Goal: Task Accomplishment & Management: Complete application form

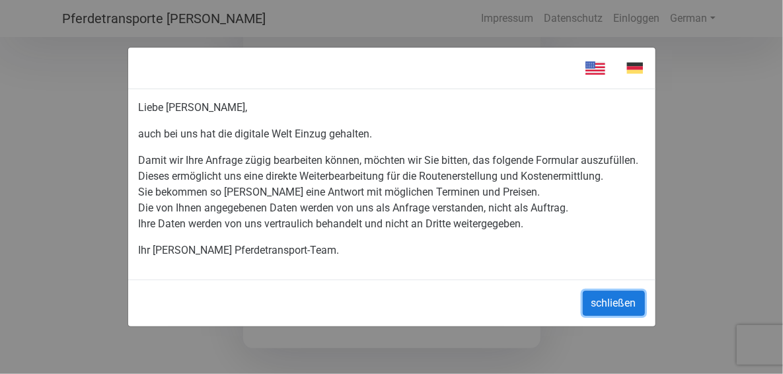
click at [611, 299] on button "schließen" at bounding box center [614, 303] width 62 height 25
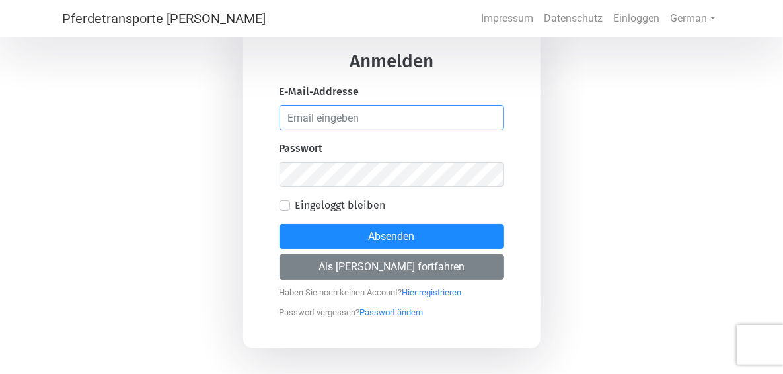
click at [366, 122] on input "email" at bounding box center [392, 117] width 225 height 25
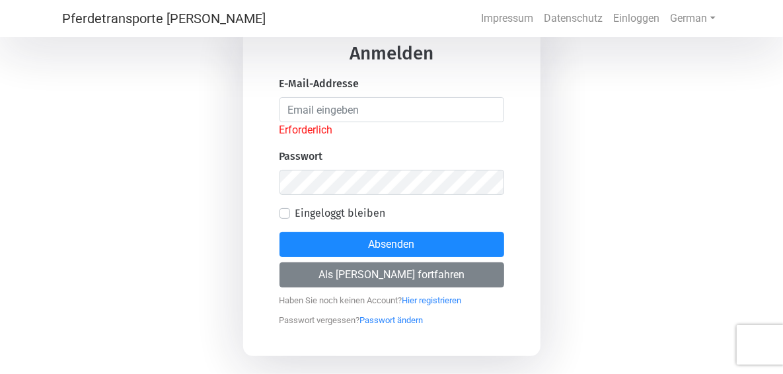
click at [619, 229] on div "Anmelden E-Mail-Addresse Erforderlich Passwort Eingeloggt bleiben Absenden Als …" at bounding box center [391, 187] width 783 height 374
click at [445, 299] on link "Hier registrieren" at bounding box center [431, 297] width 59 height 17
select select "DE"
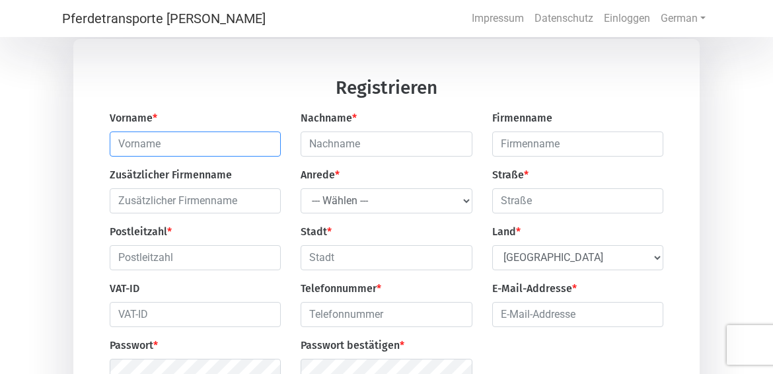
click at [231, 147] on input "text" at bounding box center [195, 143] width 171 height 25
type input "[PERSON_NAME]"
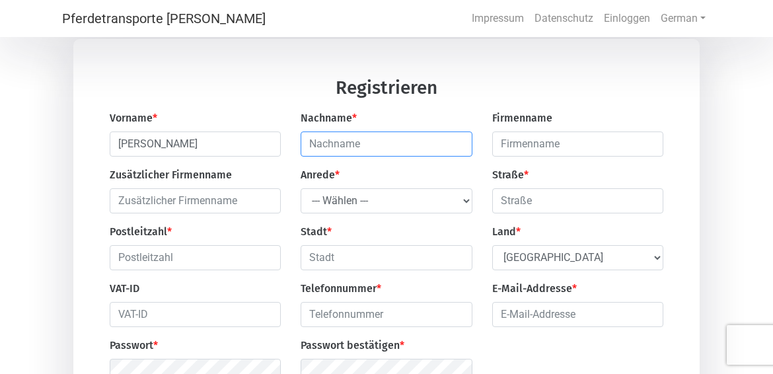
type input "Sigfusson"
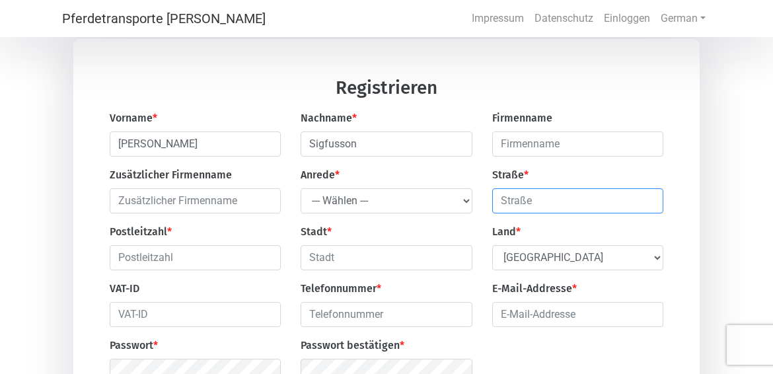
type input "Bürgermeister-[STREET_ADDRESS]"
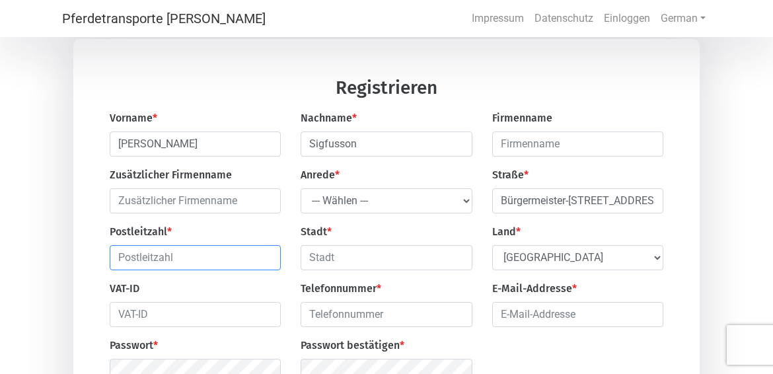
type input "86343"
type input "[GEOGRAPHIC_DATA]"
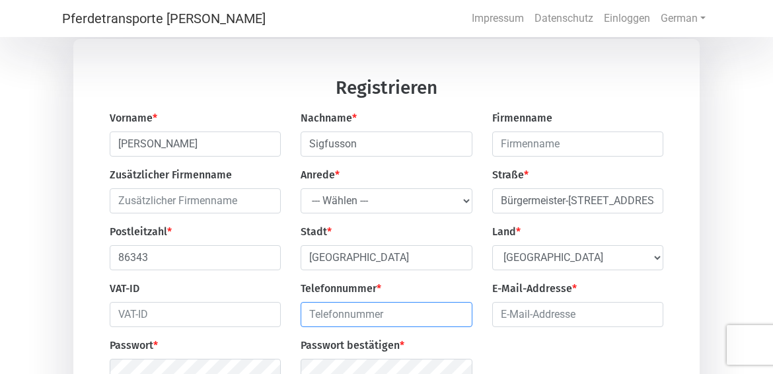
type input "017698436690"
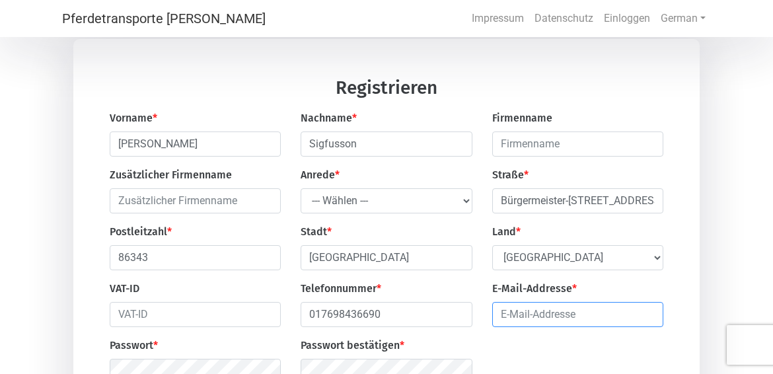
type input "[PERSON_NAME][EMAIL_ADDRESS][PERSON_NAME][DOMAIN_NAME]"
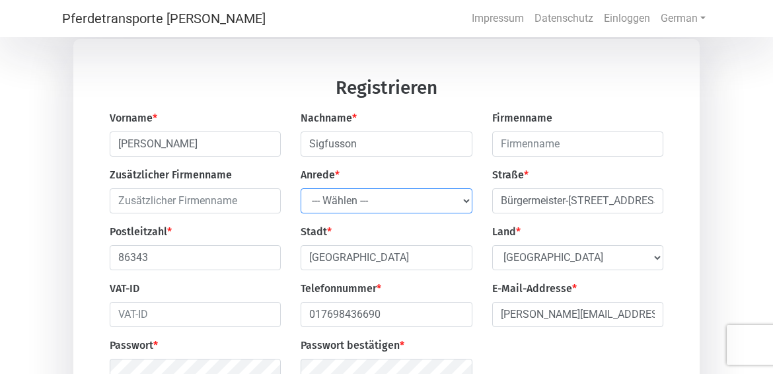
click at [465, 197] on select "--- Wählen --- [PERSON_NAME] Frau" at bounding box center [386, 200] width 171 height 25
select select "Ms."
click at [301, 190] on select "--- Wählen --- [PERSON_NAME] Frau" at bounding box center [386, 200] width 171 height 25
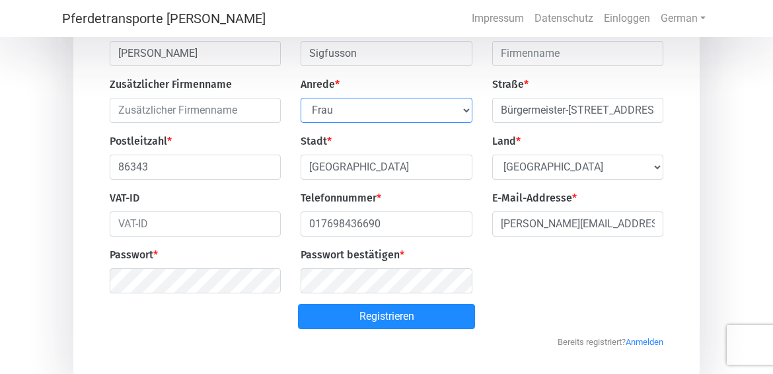
scroll to position [132, 0]
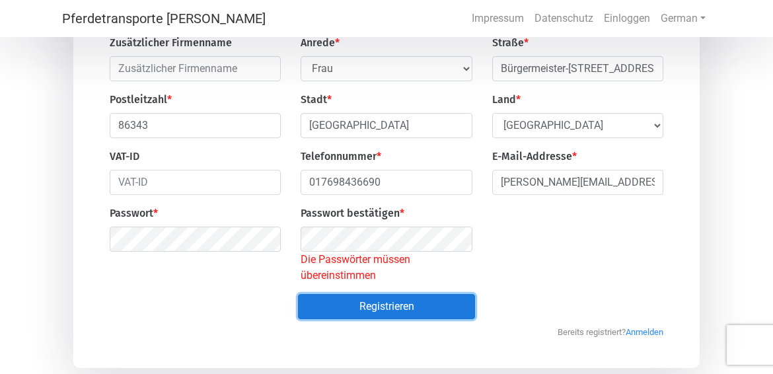
click at [449, 285] on form "Registrieren Vorname * [PERSON_NAME] * [PERSON_NAME] Zusätzlicher Firmenname An…" at bounding box center [387, 142] width 554 height 392
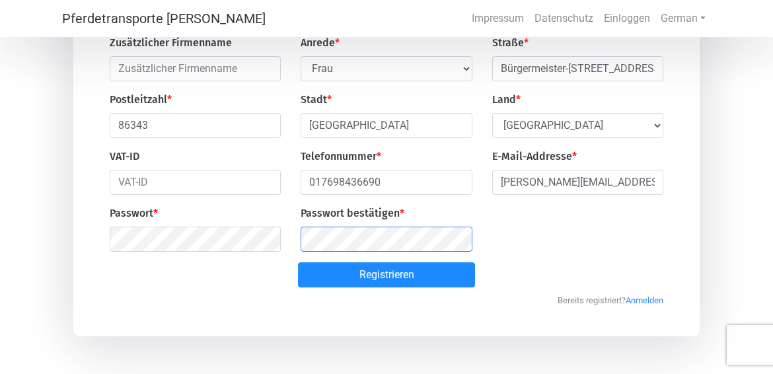
click at [298, 262] on button "Registrieren" at bounding box center [387, 274] width 178 height 25
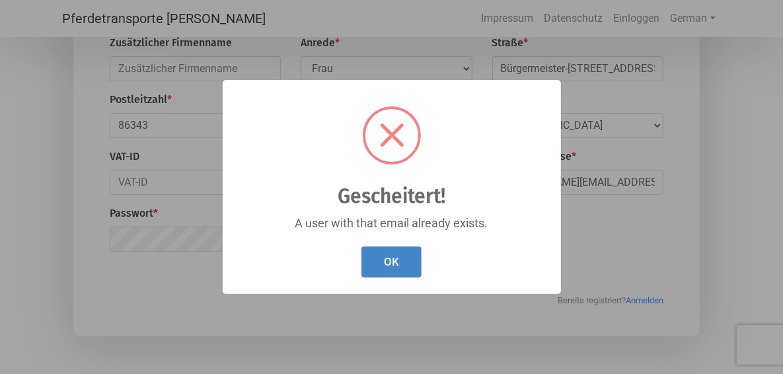
click at [396, 257] on button "OK" at bounding box center [391, 261] width 60 height 31
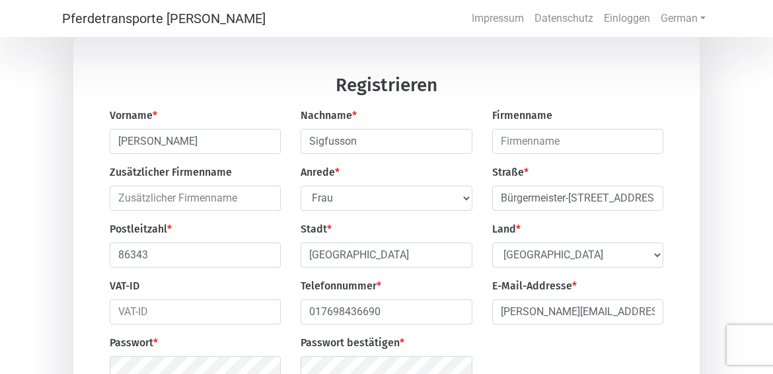
scroll to position [0, 0]
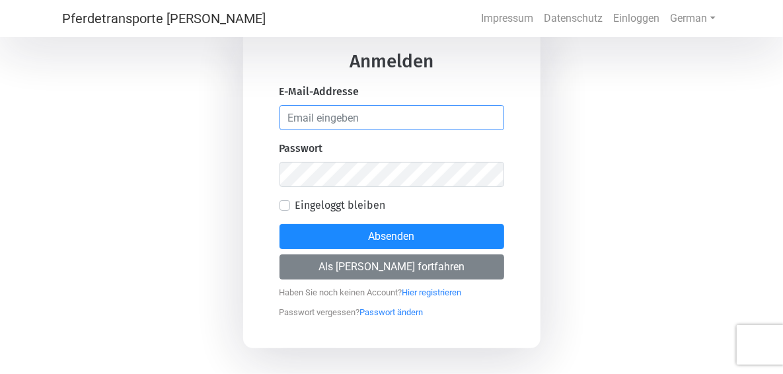
click at [339, 107] on input "email" at bounding box center [392, 117] width 225 height 25
type input "[PERSON_NAME][EMAIL_ADDRESS][PERSON_NAME][DOMAIN_NAME]"
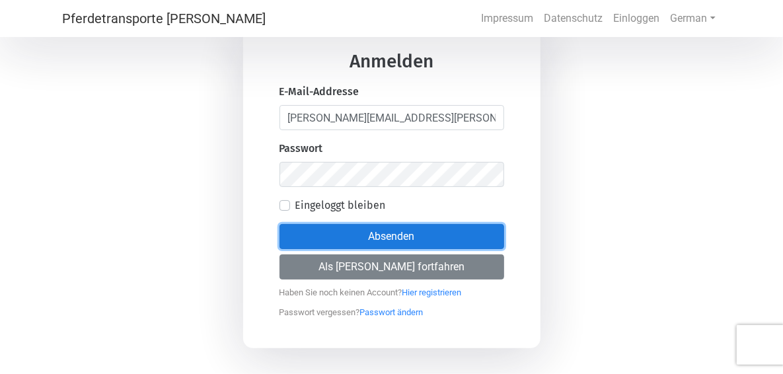
click at [429, 229] on button "Absenden" at bounding box center [392, 236] width 225 height 25
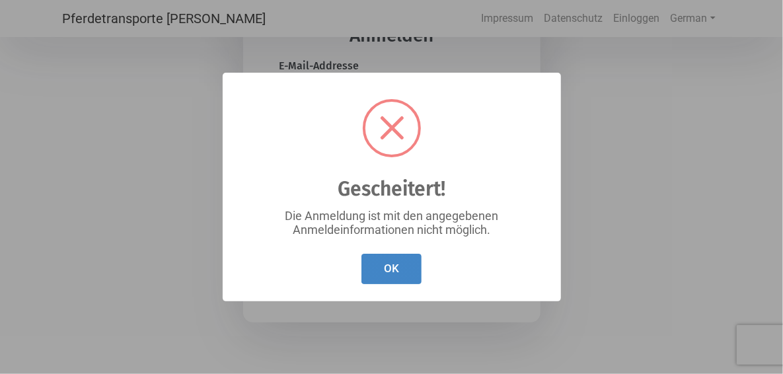
click at [399, 264] on button "OK" at bounding box center [391, 269] width 60 height 31
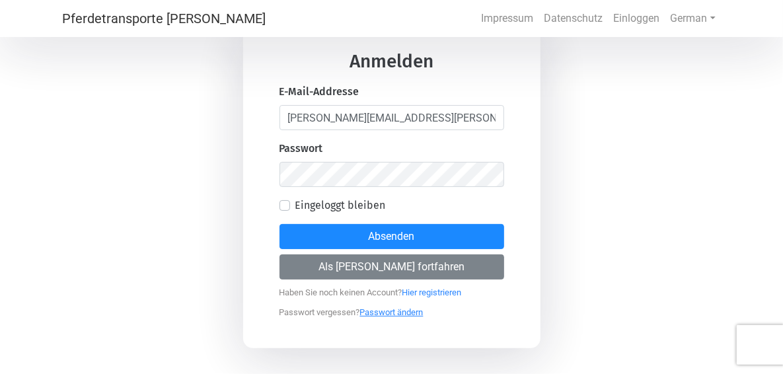
click at [393, 313] on link "Passwort ändern" at bounding box center [391, 309] width 63 height 17
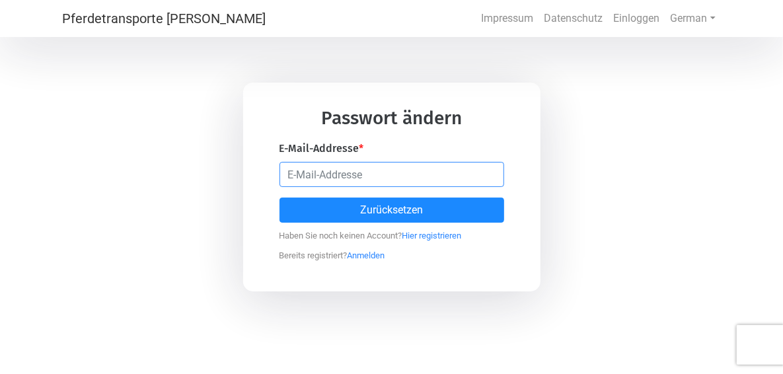
click at [398, 174] on input "email" at bounding box center [392, 174] width 225 height 25
type input "[PERSON_NAME][EMAIL_ADDRESS][PERSON_NAME][DOMAIN_NAME]"
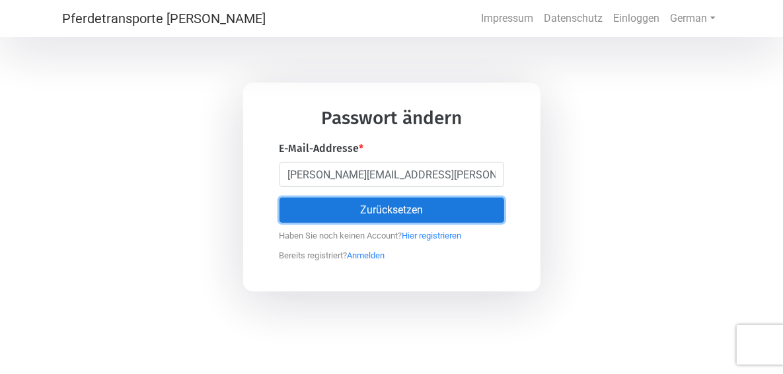
click at [419, 211] on button "Zurücksetzen" at bounding box center [392, 210] width 225 height 25
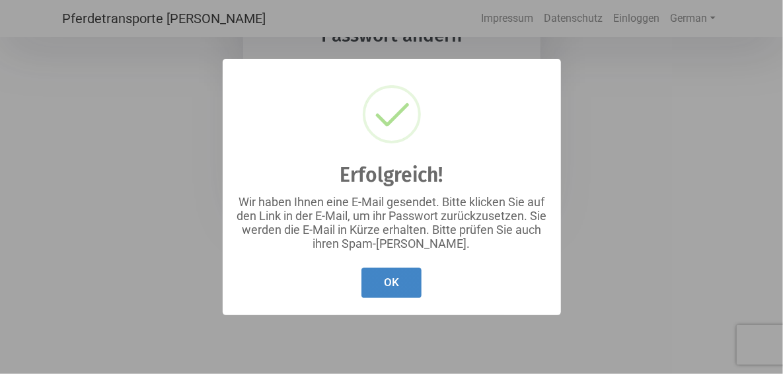
click at [394, 292] on button "OK" at bounding box center [391, 283] width 60 height 31
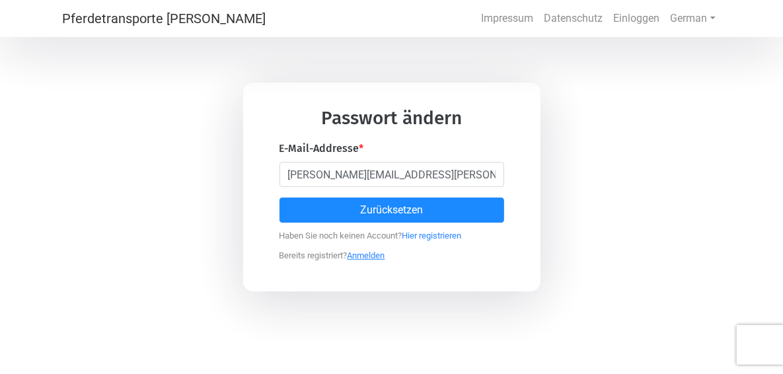
click at [371, 254] on link "Anmelden" at bounding box center [367, 252] width 38 height 17
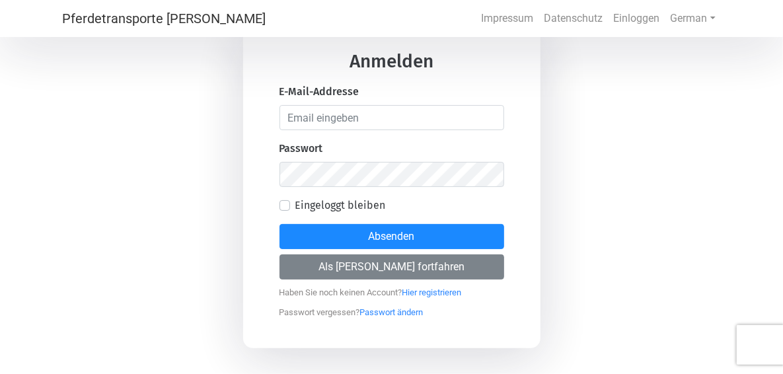
drag, startPoint x: 358, startPoint y: 131, endPoint x: 356, endPoint y: 124, distance: 7.5
click at [356, 127] on form "Anmelden E-Mail-Addresse Passwort Eingeloggt bleiben Absenden Als [PERSON_NAME]…" at bounding box center [392, 185] width 225 height 266
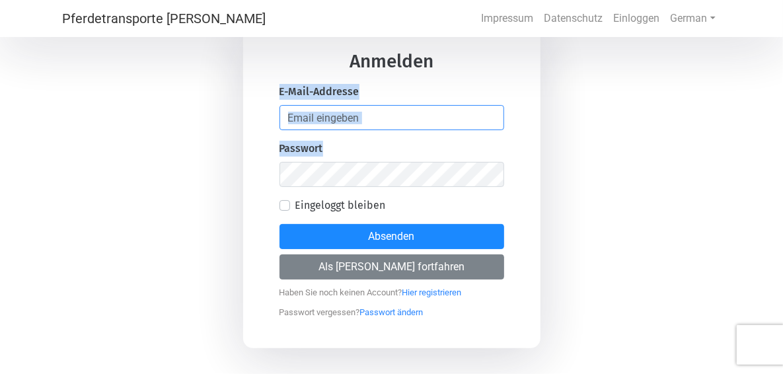
click at [355, 122] on input "email" at bounding box center [392, 117] width 225 height 25
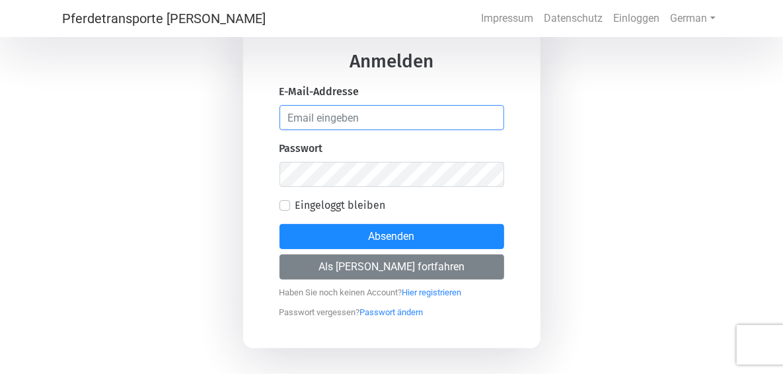
type input "[PERSON_NAME][EMAIL_ADDRESS][PERSON_NAME][DOMAIN_NAME]"
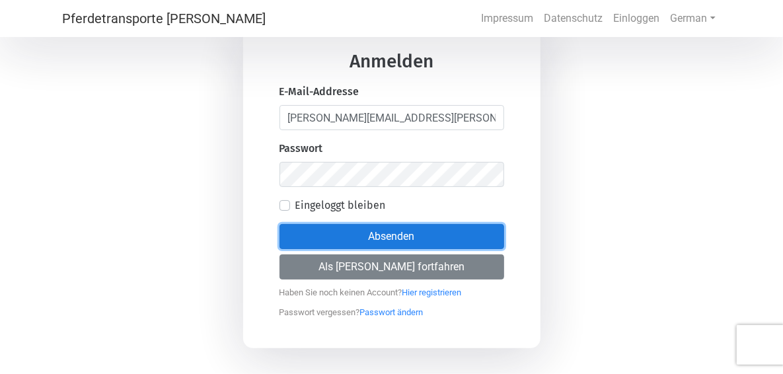
click at [462, 244] on button "Absenden" at bounding box center [392, 236] width 225 height 25
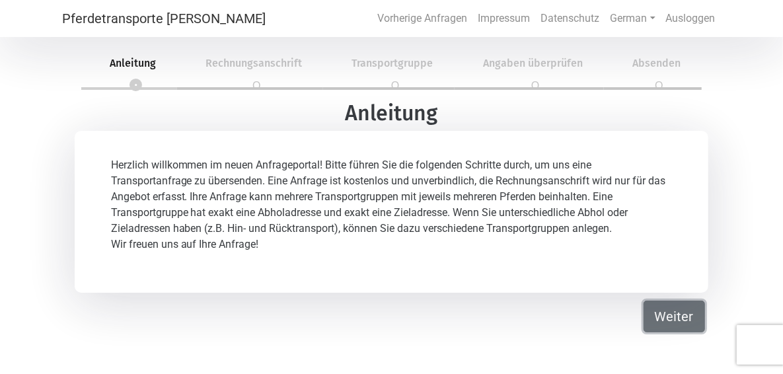
click at [683, 309] on button "Weiter" at bounding box center [674, 317] width 61 height 32
select select "Ms."
select select "DE"
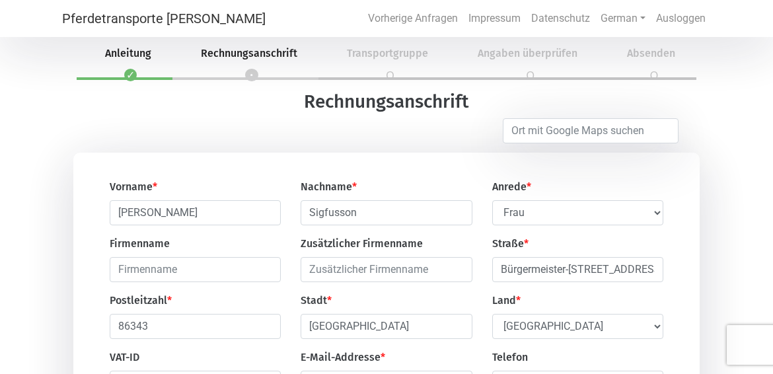
scroll to position [66, 0]
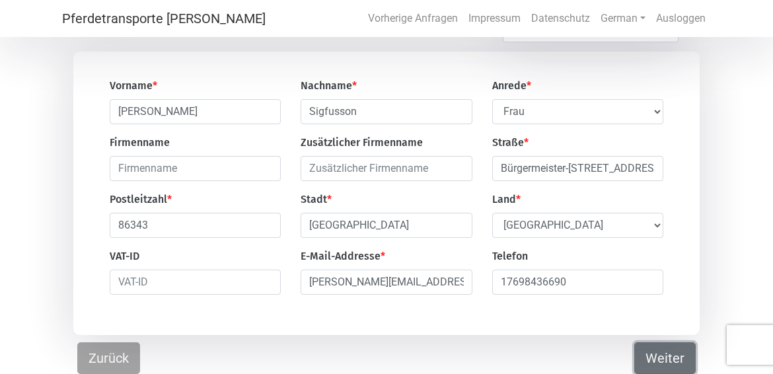
click at [663, 349] on button "Weiter" at bounding box center [664, 358] width 61 height 32
select select "DE"
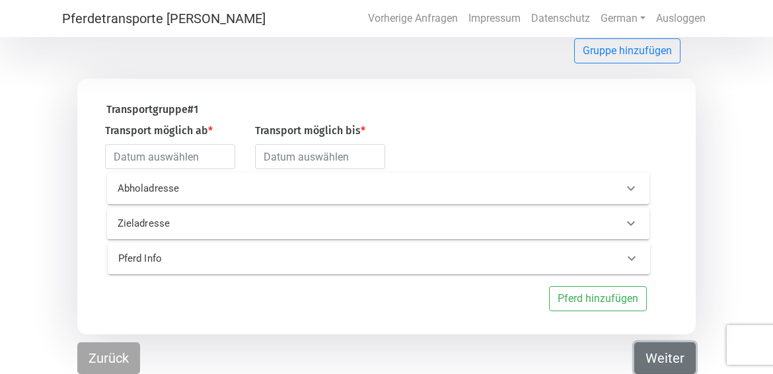
scroll to position [87, 0]
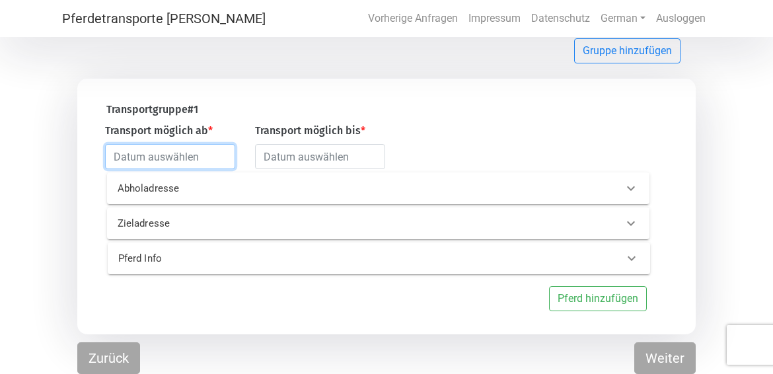
click at [215, 159] on input "text" at bounding box center [170, 156] width 130 height 25
click at [486, 135] on div "Transport möglich ab * Transport möglich bis *" at bounding box center [379, 146] width 566 height 46
click at [181, 159] on input "text" at bounding box center [170, 156] width 130 height 25
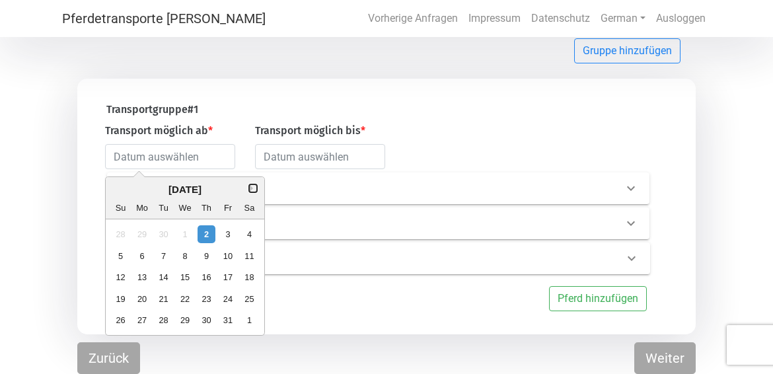
click at [250, 186] on button "Next Month" at bounding box center [252, 188] width 9 height 9
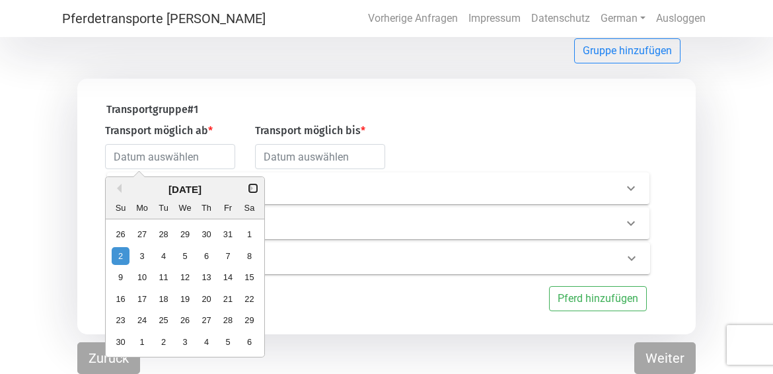
click at [250, 186] on button "Next Month" at bounding box center [252, 188] width 9 height 9
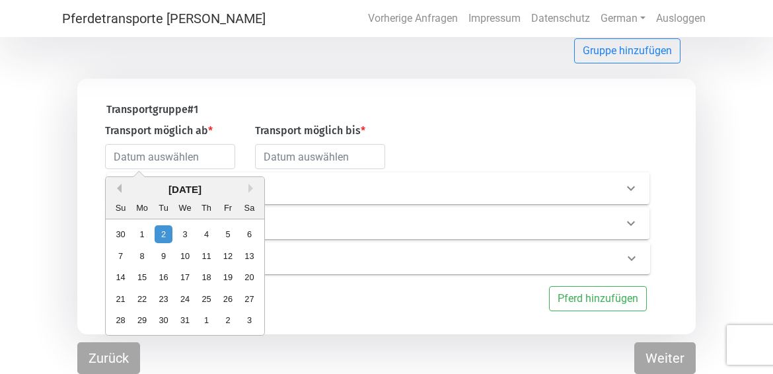
click at [122, 188] on div "[DATE]" at bounding box center [185, 189] width 159 height 15
click at [118, 186] on button "Previous Month" at bounding box center [116, 188] width 9 height 9
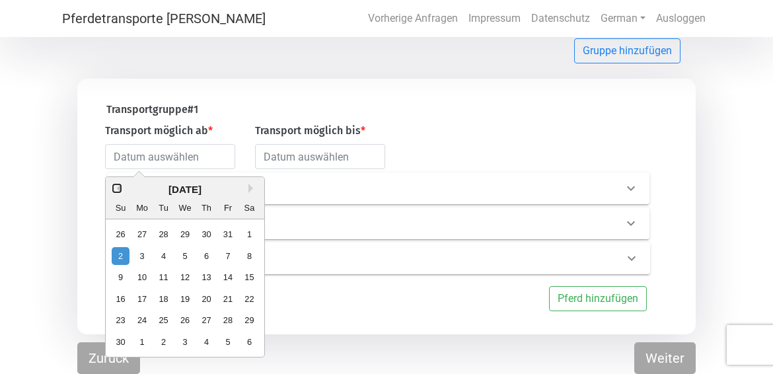
click at [117, 186] on button "Previous Month" at bounding box center [116, 188] width 9 height 9
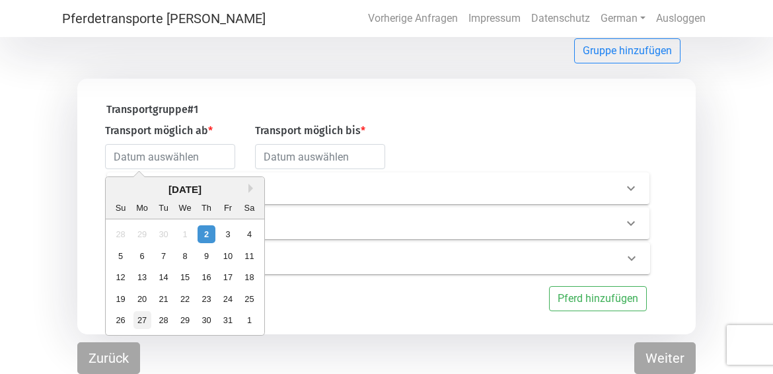
click at [141, 321] on div "27" at bounding box center [142, 320] width 18 height 18
type input "[DATE]"
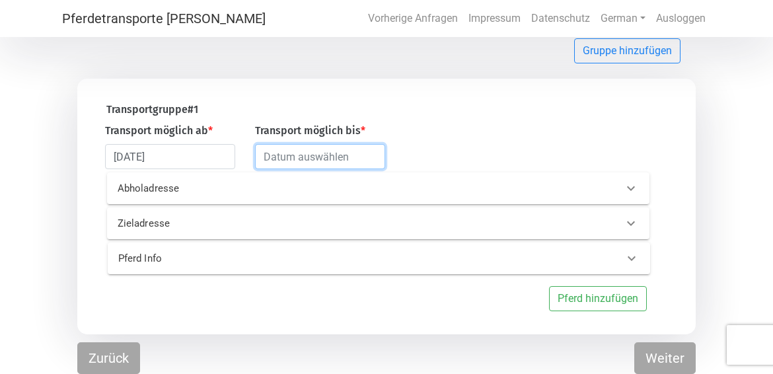
click at [326, 160] on input "text" at bounding box center [320, 156] width 130 height 25
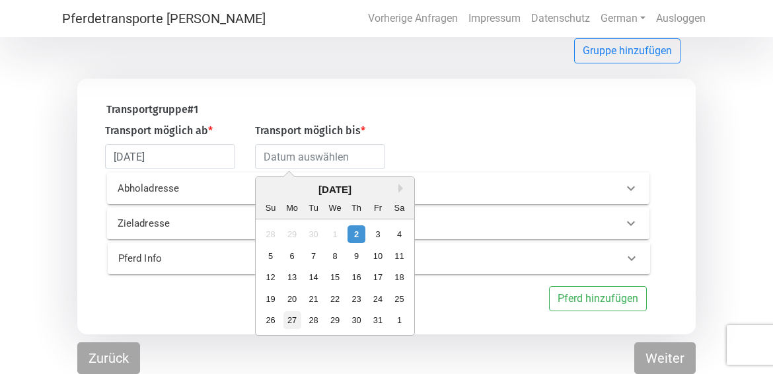
click at [293, 320] on div "27" at bounding box center [292, 320] width 18 height 18
type input "[DATE]"
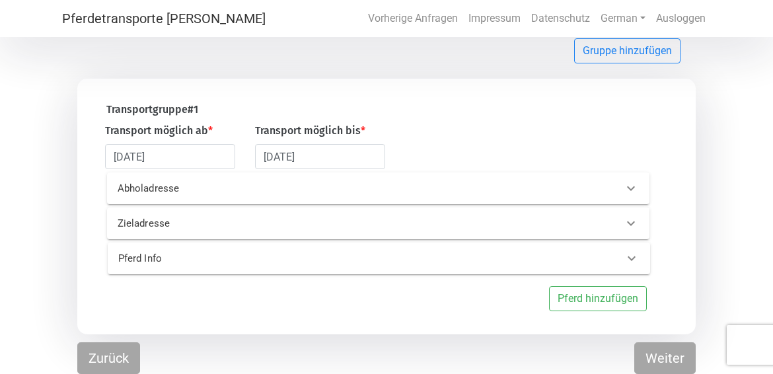
click at [629, 188] on icon at bounding box center [631, 188] width 16 height 16
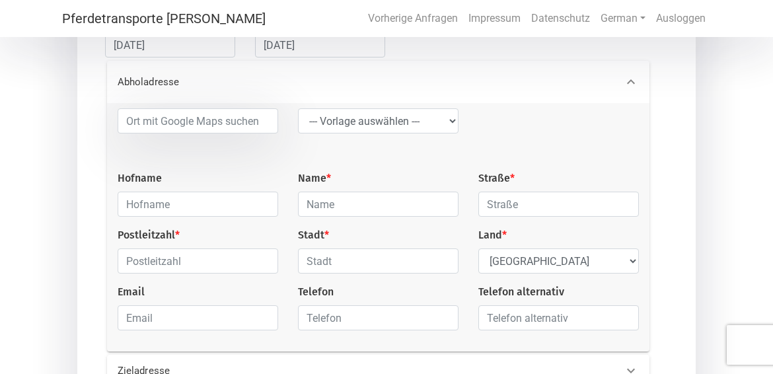
scroll to position [219, 0]
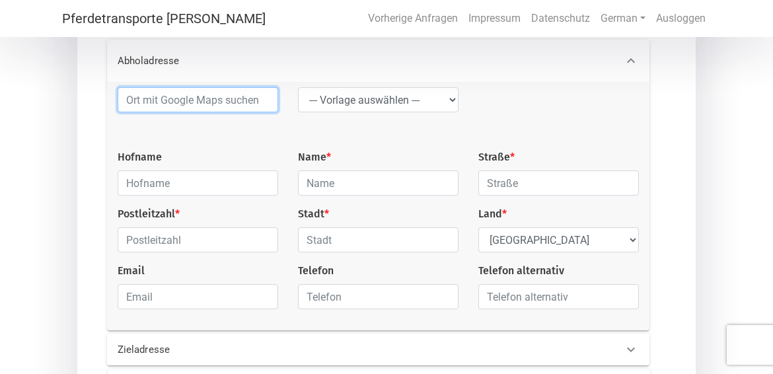
click at [210, 100] on input at bounding box center [198, 99] width 161 height 25
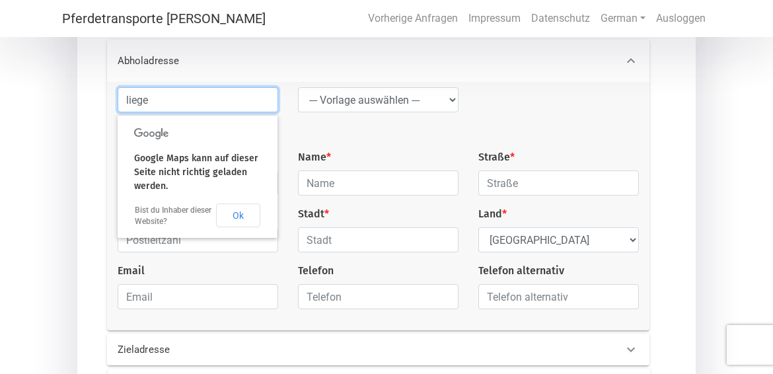
type input "liege"
click at [385, 139] on div "liege --- Vorlage auswählen --- LGG Hofname Name * Straße * Postleitzahl * Stad…" at bounding box center [378, 203] width 541 height 233
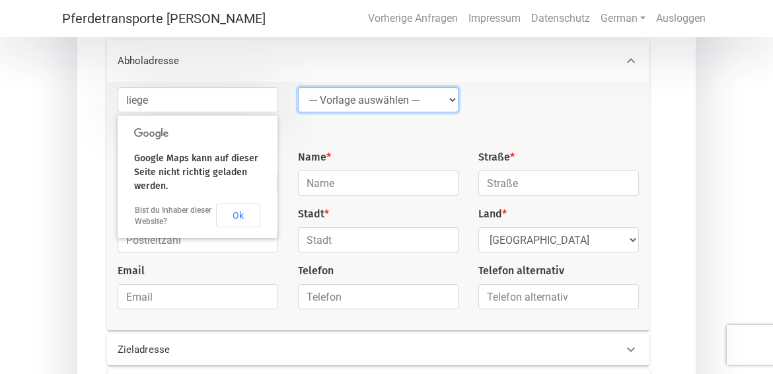
click at [455, 96] on select "--- Vorlage auswählen --- LGG" at bounding box center [378, 99] width 161 height 25
select select "LGG"
click at [298, 89] on select "--- Vorlage auswählen --- LGG" at bounding box center [378, 99] width 161 height 25
type input "Flughafen"
type input "Rue de l’Aéroport"
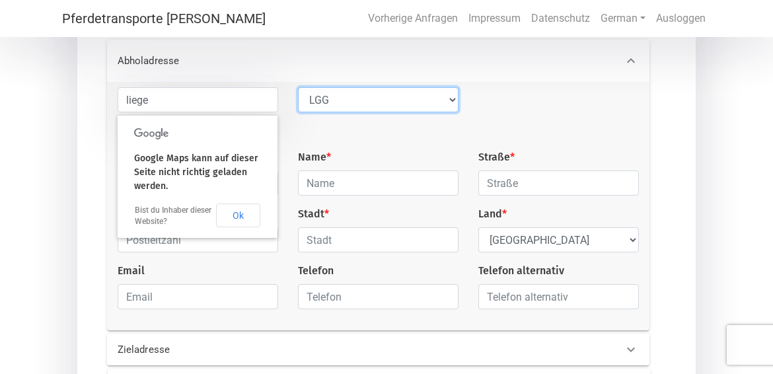
type input "4460"
type input "Grâce-Hollogne"
select select "BE"
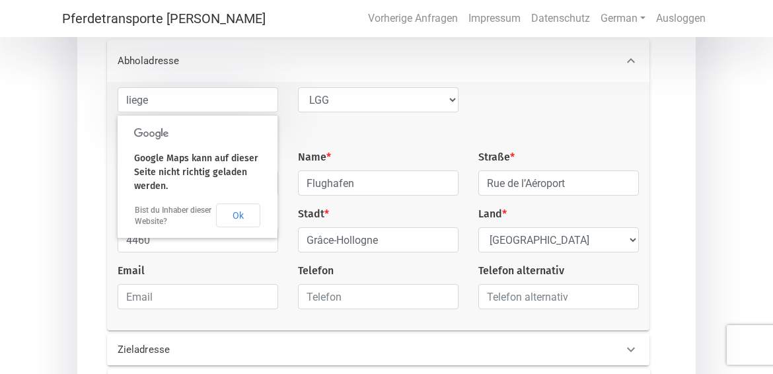
click at [533, 106] on div at bounding box center [558, 118] width 180 height 62
click at [228, 210] on button "Ok" at bounding box center [238, 216] width 44 height 24
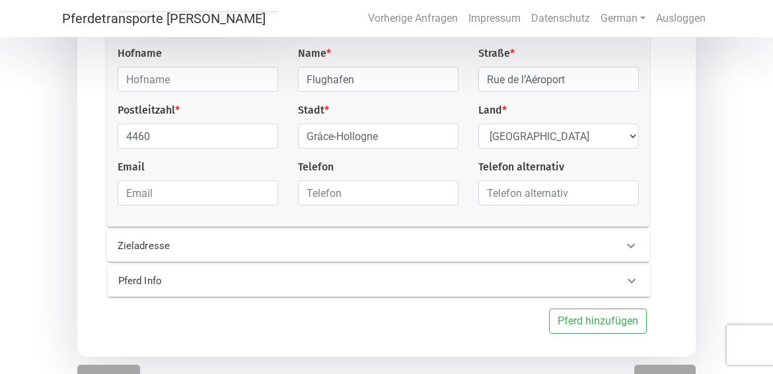
scroll to position [349, 0]
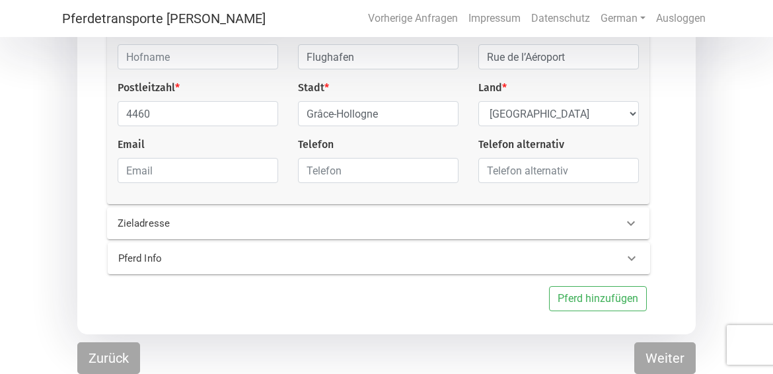
click at [628, 218] on icon at bounding box center [631, 223] width 16 height 16
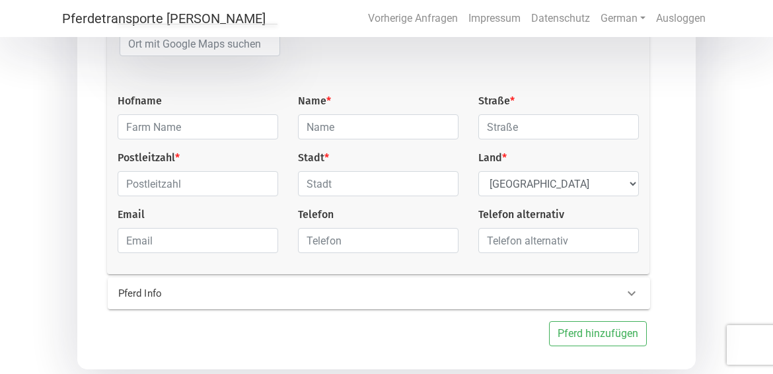
scroll to position [283, 0]
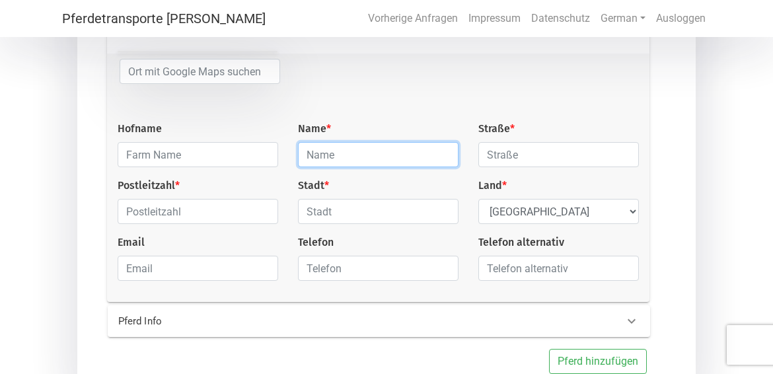
click at [385, 153] on input "text" at bounding box center [378, 154] width 161 height 25
type input "Islandpferdehof [PERSON_NAME]"
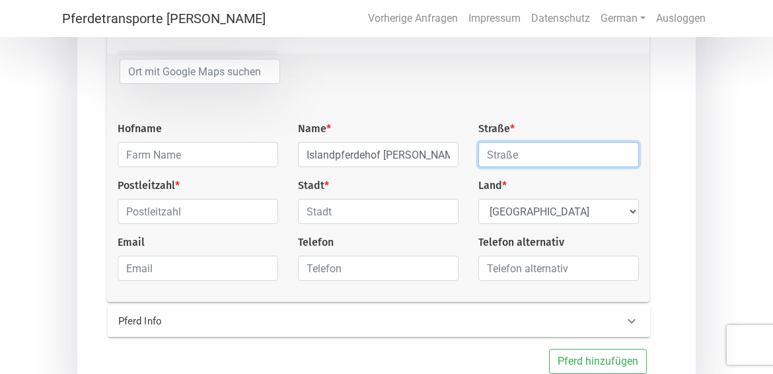
click at [571, 152] on input "text" at bounding box center [558, 154] width 161 height 25
click at [587, 87] on div at bounding box center [515, 90] width 180 height 62
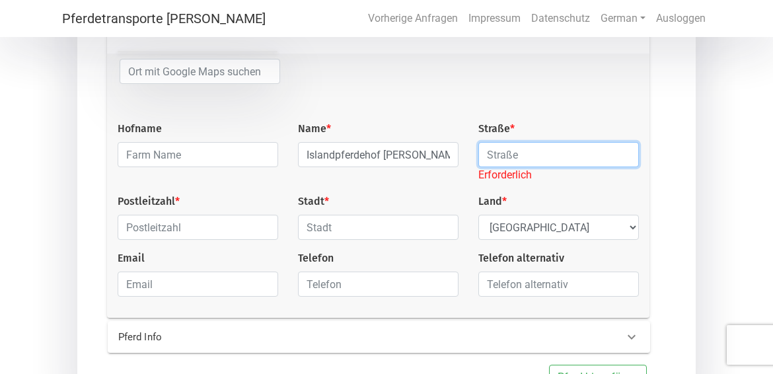
click at [532, 155] on input "text" at bounding box center [558, 154] width 161 height 25
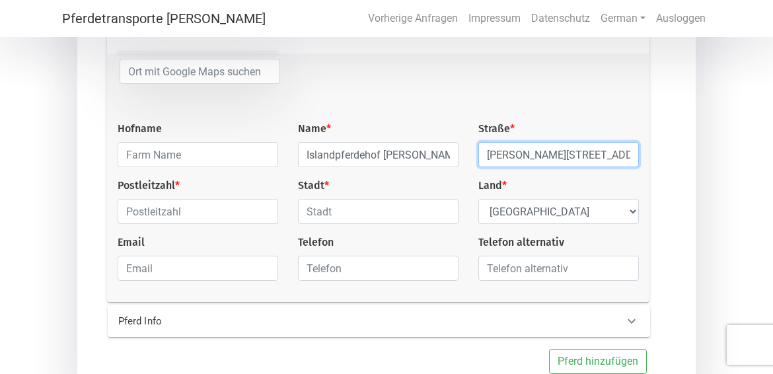
type input "[PERSON_NAME][STREET_ADDRESS]"
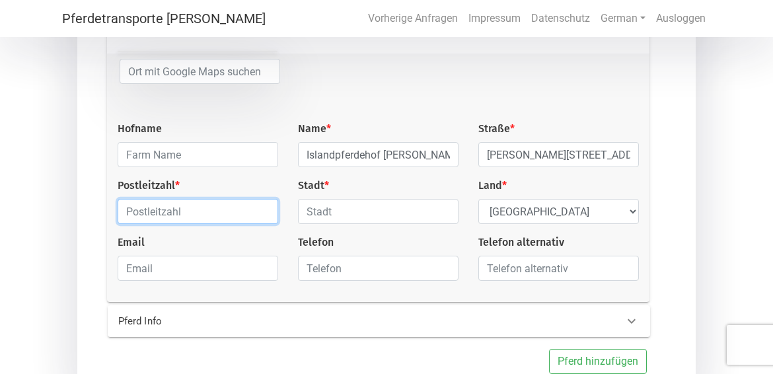
click at [213, 223] on input "text" at bounding box center [198, 211] width 161 height 25
type input "82216"
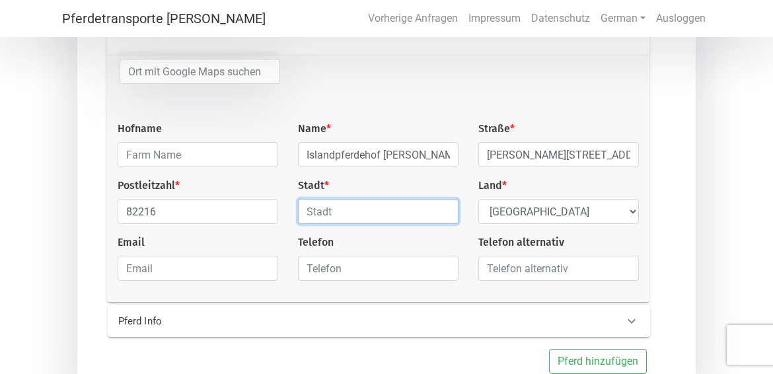
click at [338, 214] on input "text" at bounding box center [378, 211] width 161 height 25
type input "Maisach"
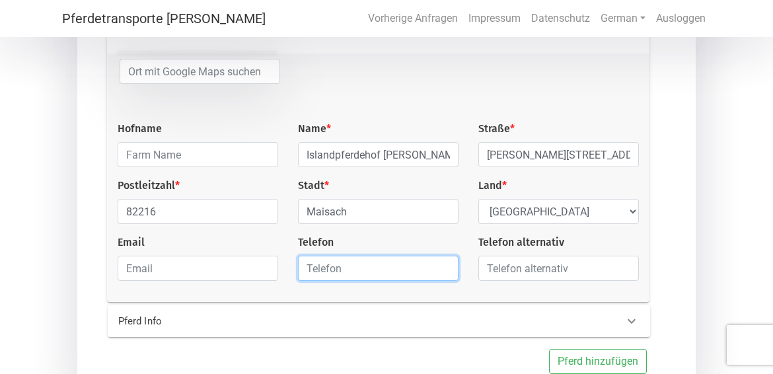
click at [384, 278] on input "text" at bounding box center [378, 268] width 161 height 25
type input "017698436690"
select select "DE"
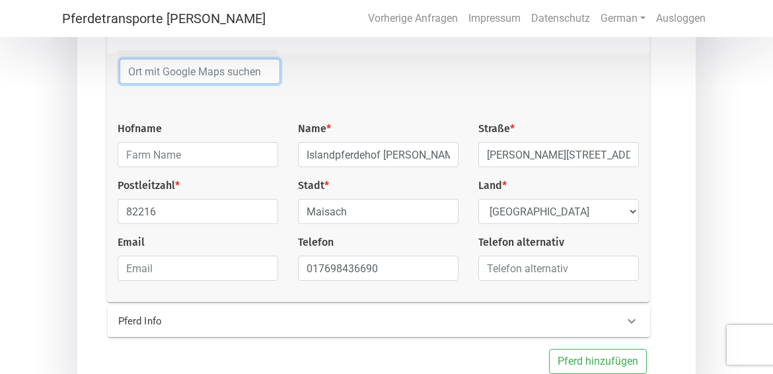
type input "[GEOGRAPHIC_DATA]"
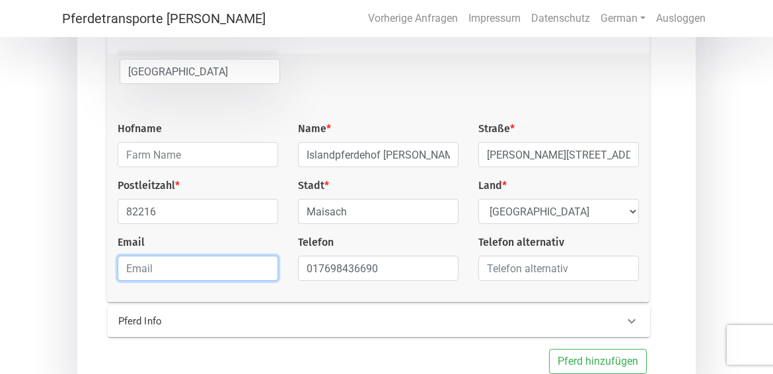
type input "[PERSON_NAME][EMAIL_ADDRESS][PERSON_NAME][DOMAIN_NAME]"
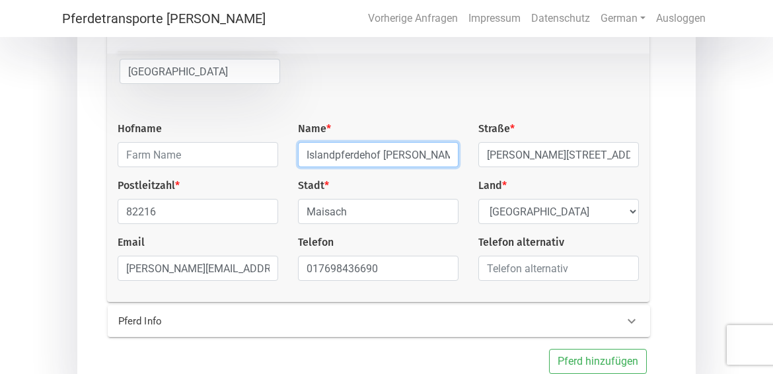
click at [446, 158] on input "Islandpferdehof [PERSON_NAME]" at bounding box center [378, 154] width 161 height 25
drag, startPoint x: 446, startPoint y: 158, endPoint x: 285, endPoint y: 155, distance: 161.3
click at [285, 155] on div "Königsbrunn Hofname Name * Islandpferdehof [PERSON_NAME][GEOGRAPHIC_DATA] * [PE…" at bounding box center [378, 175] width 541 height 233
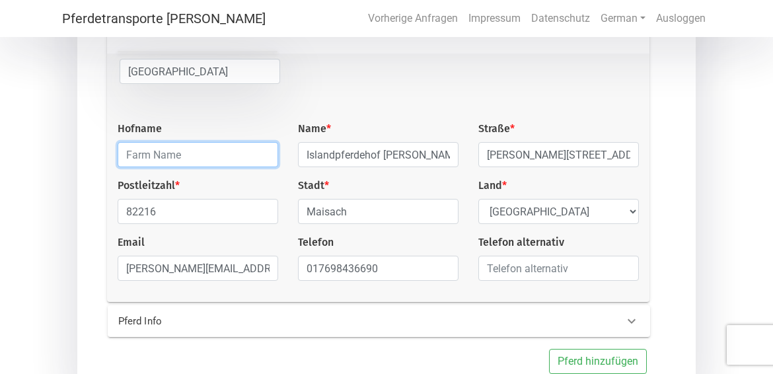
click at [207, 155] on input "text" at bounding box center [198, 154] width 161 height 25
paste input "Islandpferdehof [PERSON_NAME]"
type input "Islandpferdehof [PERSON_NAME]"
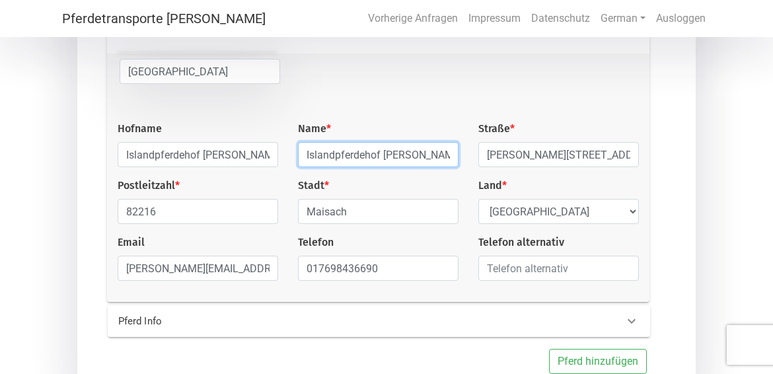
click at [444, 161] on input "Islandpferdehof [PERSON_NAME]" at bounding box center [378, 154] width 161 height 25
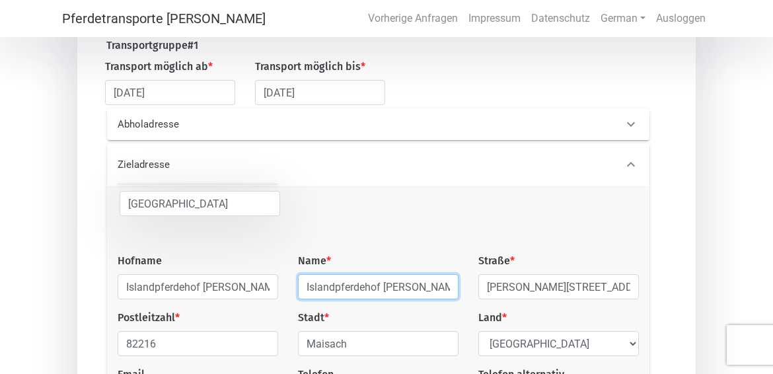
scroll to position [85, 0]
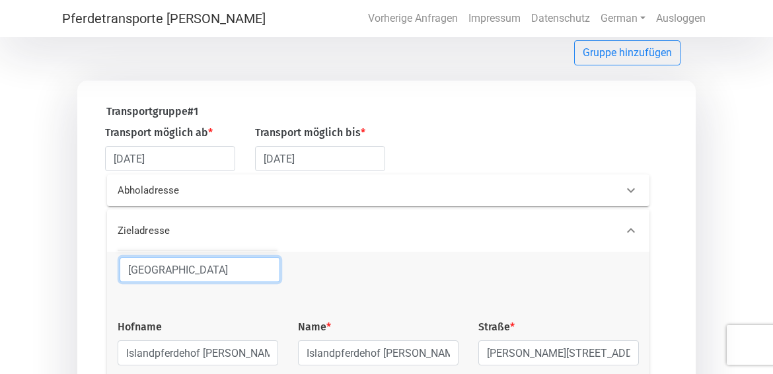
click at [193, 274] on input "[GEOGRAPHIC_DATA]" at bounding box center [200, 269] width 161 height 25
drag, startPoint x: 219, startPoint y: 274, endPoint x: 113, endPoint y: 266, distance: 106.7
click at [113, 266] on div "[GEOGRAPHIC_DATA]" at bounding box center [200, 275] width 180 height 36
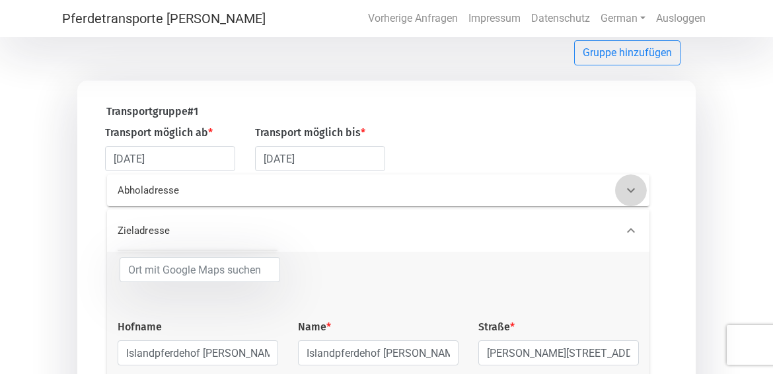
click at [630, 186] on icon at bounding box center [631, 190] width 16 height 16
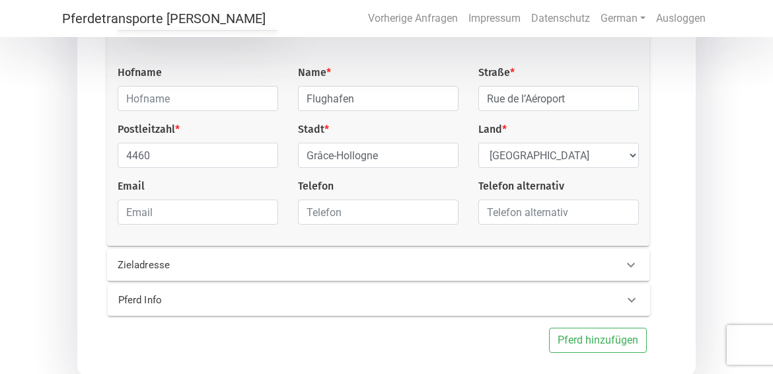
scroll to position [283, 0]
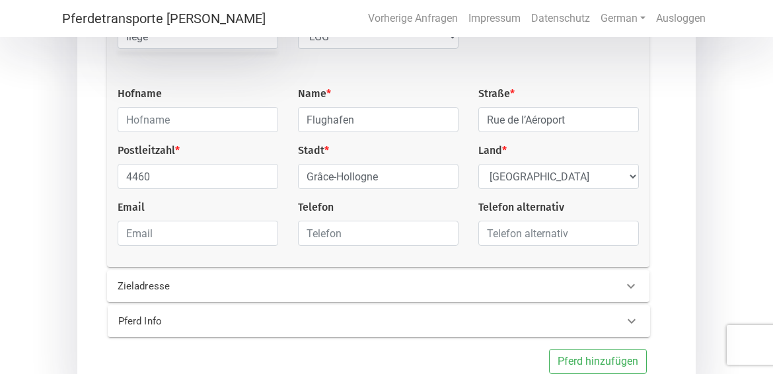
click at [626, 287] on icon at bounding box center [631, 286] width 16 height 16
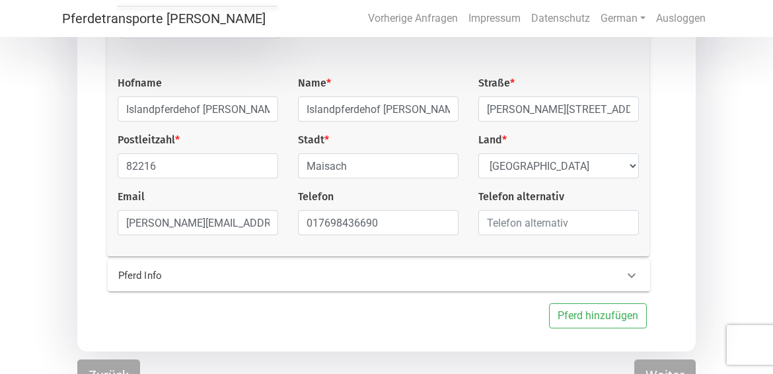
scroll to position [349, 0]
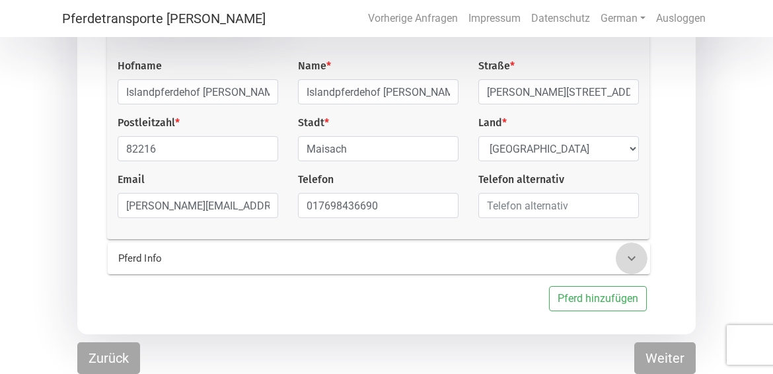
click at [630, 262] on icon at bounding box center [632, 258] width 16 height 16
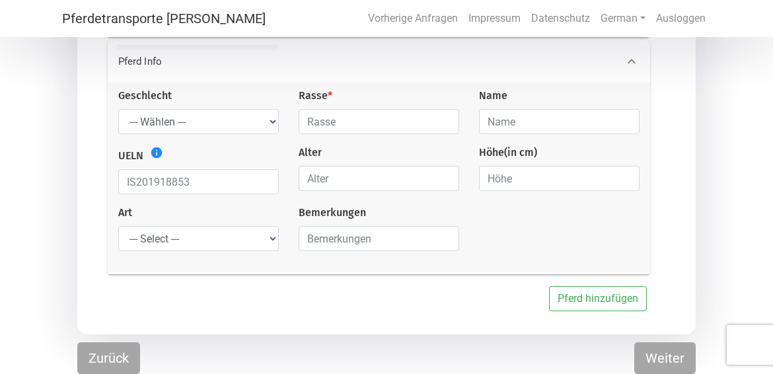
scroll to position [289, 0]
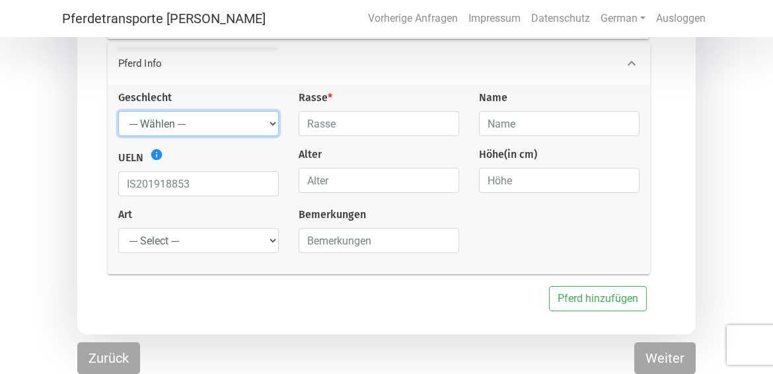
click at [270, 123] on select "--- Wählen --- [PERSON_NAME] [PERSON_NAME] [PERSON_NAME]" at bounding box center [198, 123] width 161 height 25
select select "gelding"
click at [118, 111] on select "--- Wählen --- [PERSON_NAME] [PERSON_NAME] [PERSON_NAME]" at bounding box center [198, 123] width 161 height 25
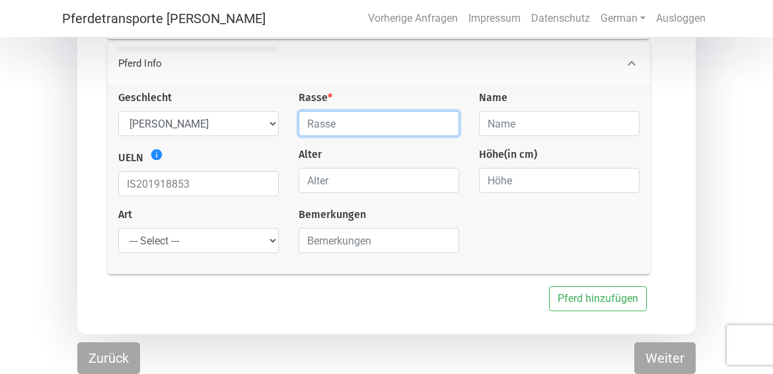
click at [372, 124] on input "text" at bounding box center [379, 123] width 161 height 25
type input "Islandpferd"
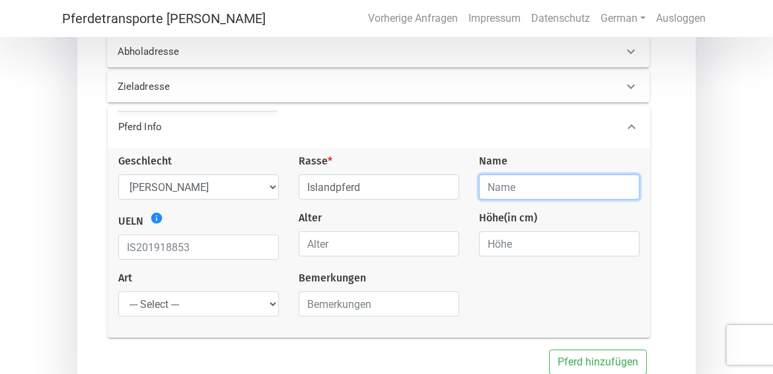
click at [528, 191] on input "text" at bounding box center [559, 186] width 161 height 25
type input "Djákni [PERSON_NAME]"
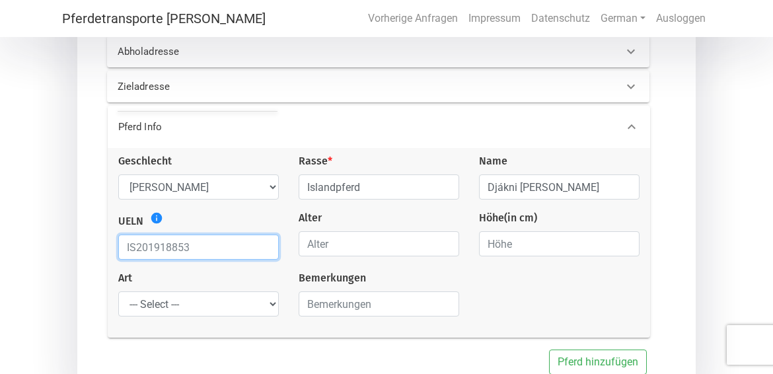
click at [205, 251] on input "text" at bounding box center [198, 247] width 161 height 25
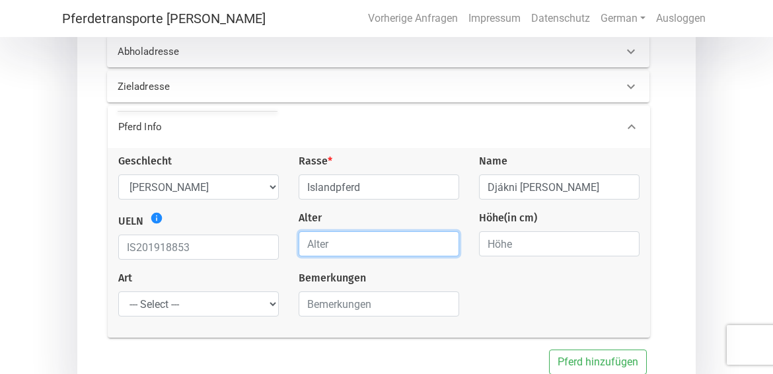
click at [351, 251] on input "number" at bounding box center [379, 243] width 161 height 25
click at [444, 247] on input "1" at bounding box center [379, 243] width 161 height 25
click at [447, 254] on input "1" at bounding box center [379, 243] width 161 height 25
click at [444, 239] on input "1" at bounding box center [379, 243] width 161 height 25
click at [443, 242] on input "2" at bounding box center [379, 243] width 161 height 25
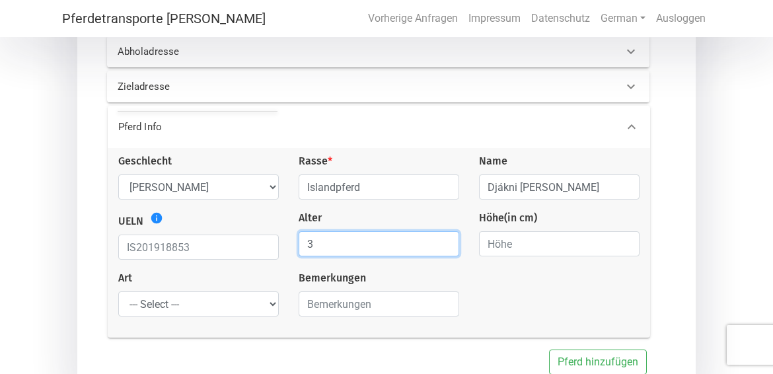
click at [443, 242] on input "3" at bounding box center [379, 243] width 161 height 25
click at [443, 243] on input "4" at bounding box center [379, 243] width 161 height 25
click at [443, 243] on input "5" at bounding box center [379, 243] width 161 height 25
click at [443, 243] on input "6" at bounding box center [379, 243] width 161 height 25
click at [443, 243] on input "7" at bounding box center [379, 243] width 161 height 25
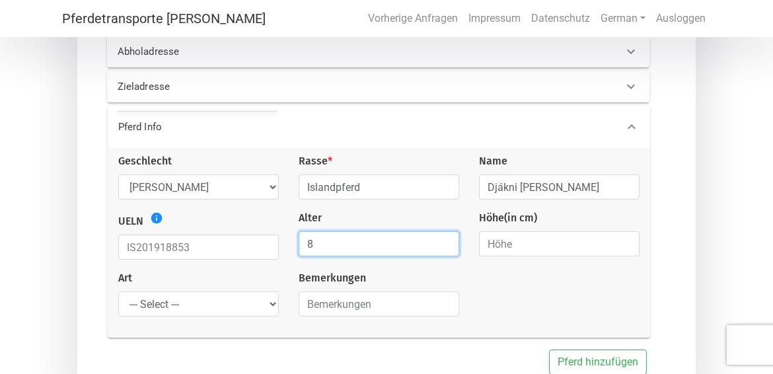
type input "8"
click at [443, 242] on input "8" at bounding box center [379, 243] width 161 height 25
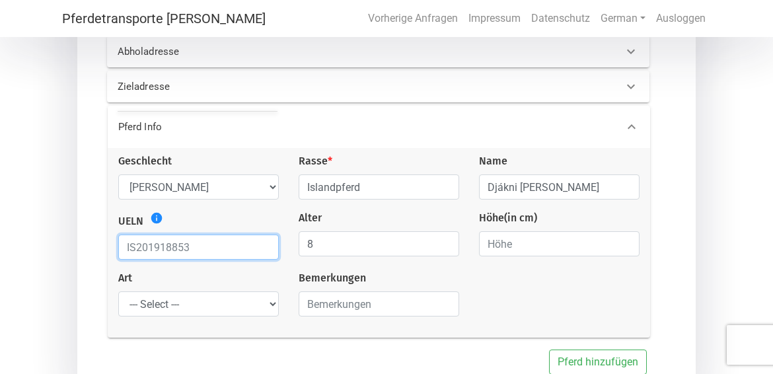
click at [187, 250] on input "text" at bounding box center [198, 247] width 161 height 25
type input "i"
type input "IS"
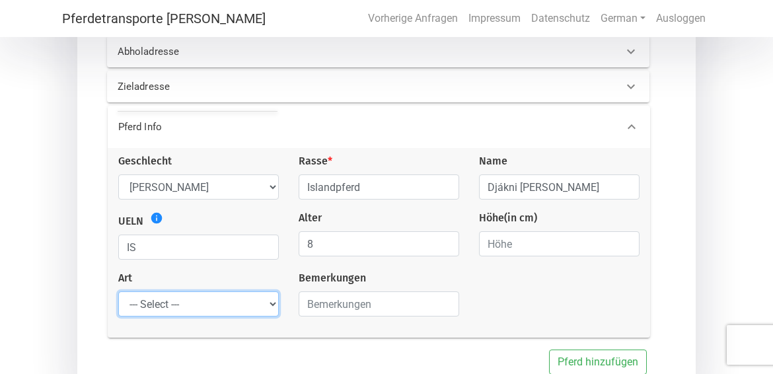
click at [268, 308] on select "--- Select --- Problempferd Reitpferd Rohes Pferd Fohlen" at bounding box center [198, 303] width 161 height 25
select select "saddle_horse"
click at [118, 295] on select "--- Select --- Problempferd Reitpferd Rohes Pferd Fohlen" at bounding box center [198, 303] width 161 height 25
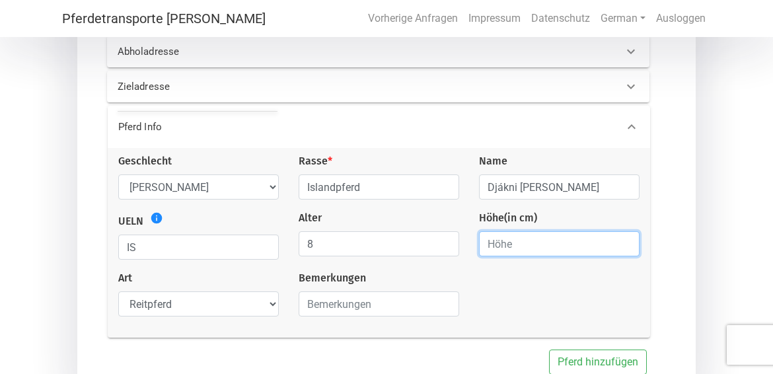
click at [562, 243] on input "number" at bounding box center [559, 243] width 161 height 25
click at [624, 248] on input "0" at bounding box center [559, 243] width 161 height 25
click at [626, 244] on input "1" at bounding box center [559, 243] width 161 height 25
click at [626, 244] on input "2" at bounding box center [559, 243] width 161 height 25
click at [626, 244] on input "3" at bounding box center [559, 243] width 161 height 25
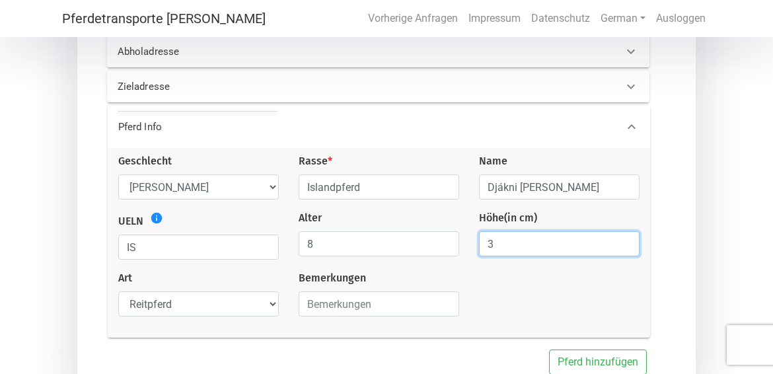
drag, startPoint x: 573, startPoint y: 248, endPoint x: 469, endPoint y: 236, distance: 104.4
click at [469, 236] on div "Höhe (in cm) 3" at bounding box center [559, 235] width 180 height 50
type input "144"
click at [556, 301] on div "Geschlecht --- Wählen --- [PERSON_NAME] [PERSON_NAME] [PERSON_NAME] Rasse * Isl…" at bounding box center [378, 240] width 541 height 174
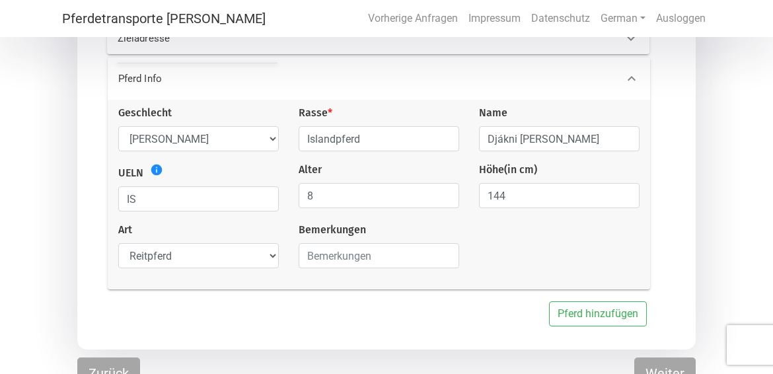
scroll to position [289, 0]
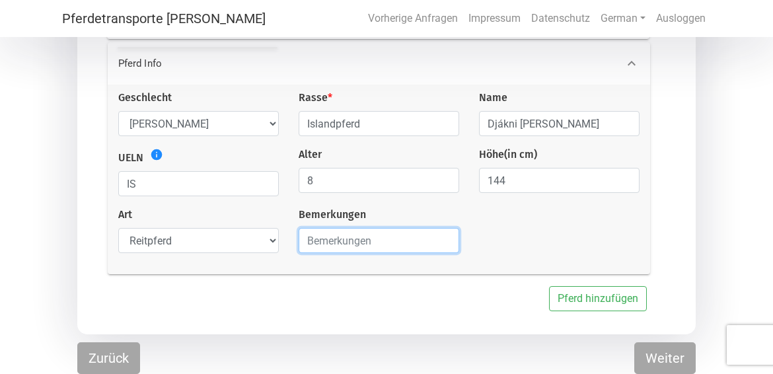
click at [394, 248] on input "text" at bounding box center [379, 240] width 161 height 25
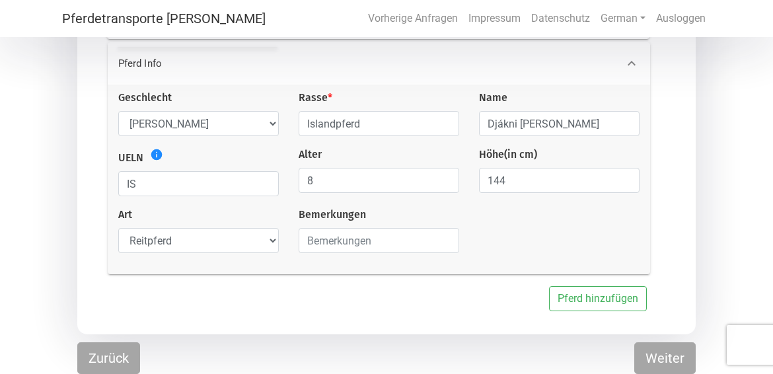
click at [546, 244] on div "Geschlecht --- Wählen --- [PERSON_NAME] [PERSON_NAME] [PERSON_NAME] Rasse * Isl…" at bounding box center [378, 177] width 541 height 174
click at [165, 182] on input "IS" at bounding box center [198, 183] width 161 height 25
click at [613, 238] on div "Geschlecht --- Wählen --- [PERSON_NAME] [PERSON_NAME] [PERSON_NAME] Rasse * Isl…" at bounding box center [378, 177] width 541 height 174
click at [194, 185] on input "IS" at bounding box center [198, 183] width 161 height 25
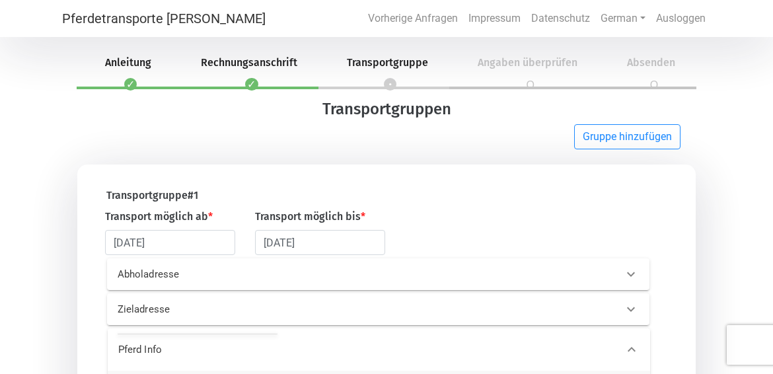
scroll to position [0, 0]
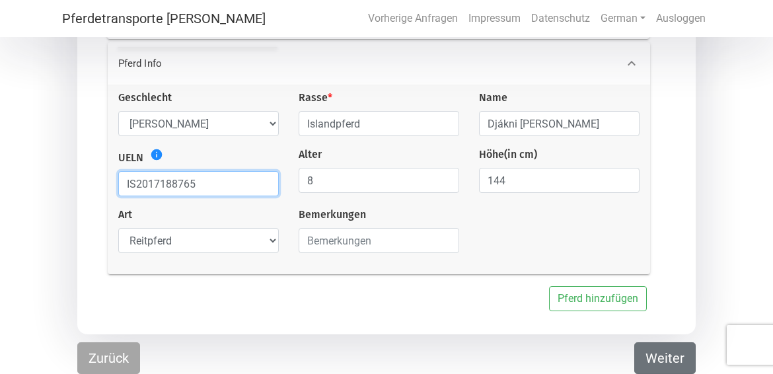
type input "IS2017188765"
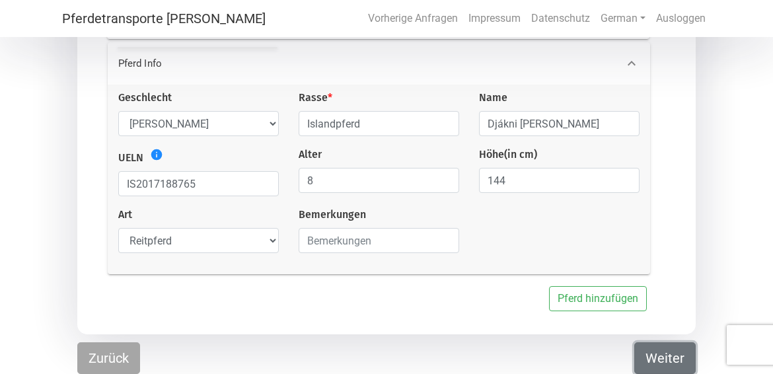
click at [662, 344] on button "Weiter" at bounding box center [664, 358] width 61 height 32
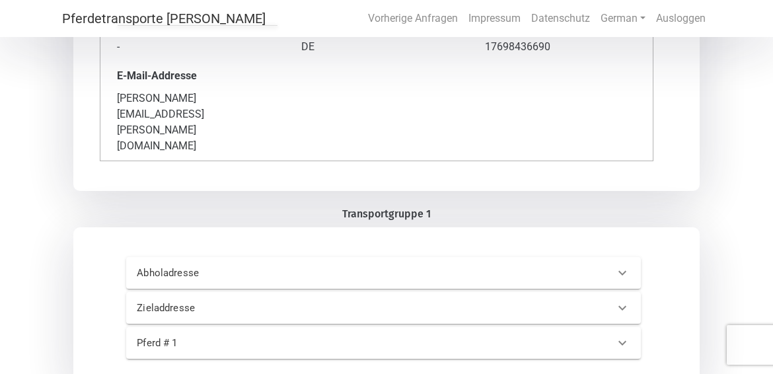
scroll to position [317, 0]
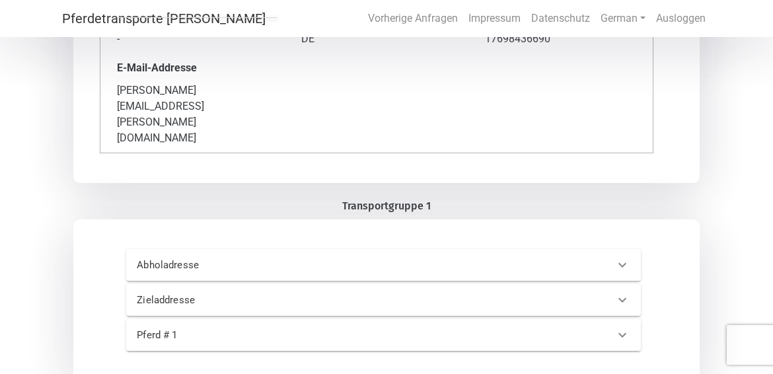
click at [625, 263] on icon at bounding box center [622, 265] width 8 height 5
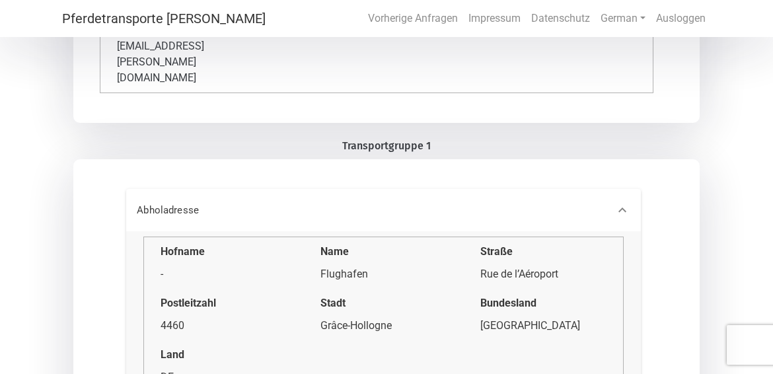
scroll to position [500, 0]
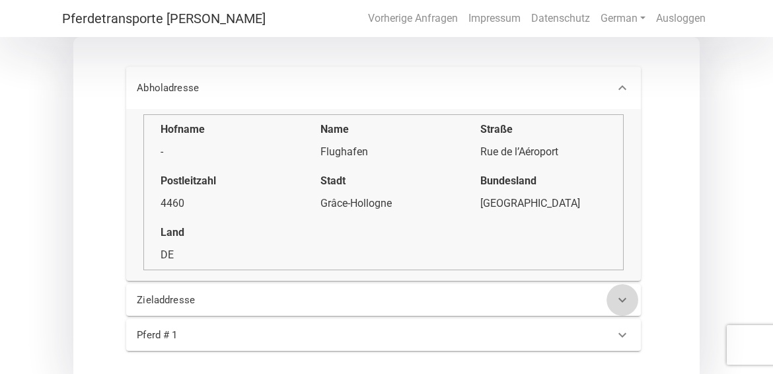
click at [619, 298] on icon at bounding box center [622, 300] width 8 height 5
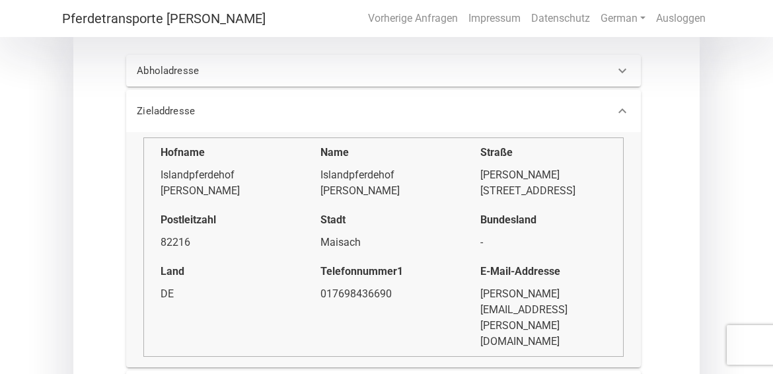
scroll to position [515, 0]
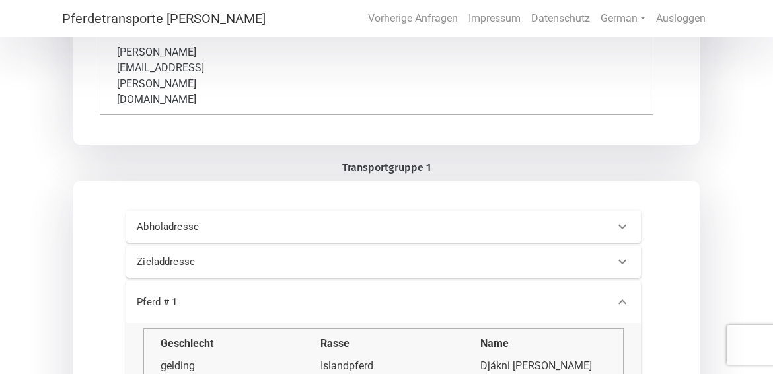
scroll to position [301, 0]
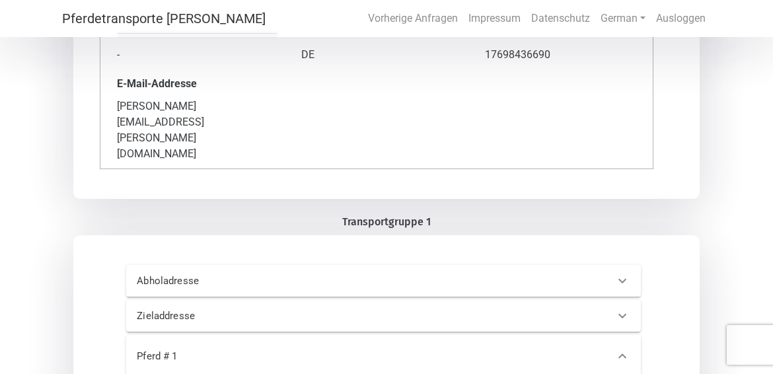
click at [626, 273] on icon at bounding box center [623, 281] width 16 height 16
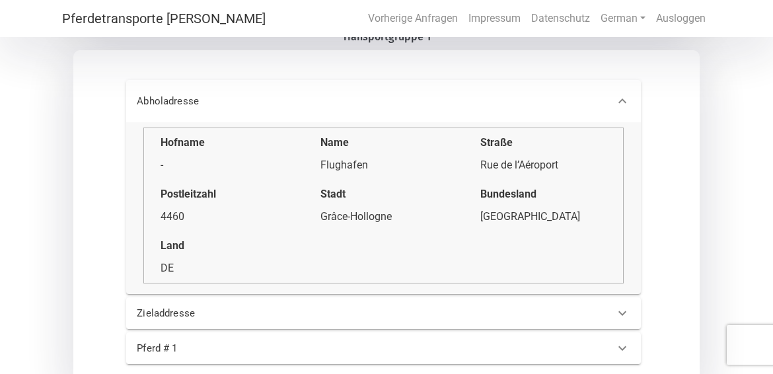
scroll to position [500, 0]
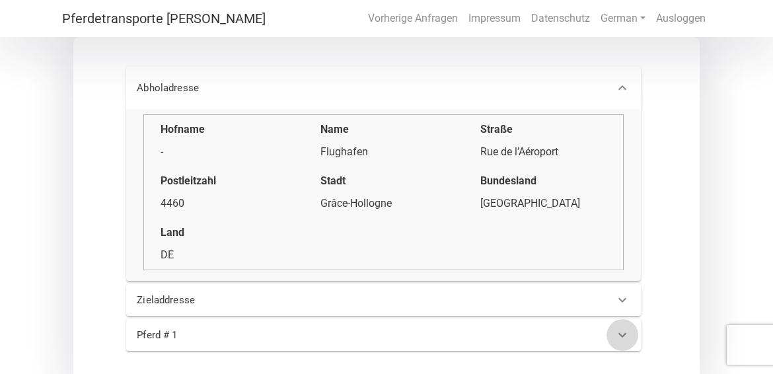
click at [623, 327] on icon at bounding box center [623, 335] width 16 height 16
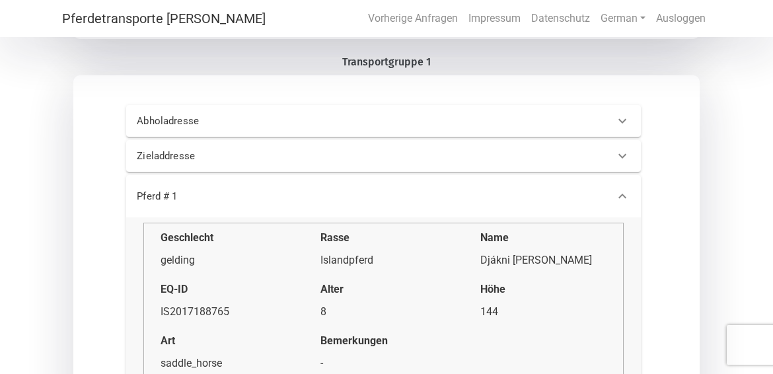
scroll to position [433, 0]
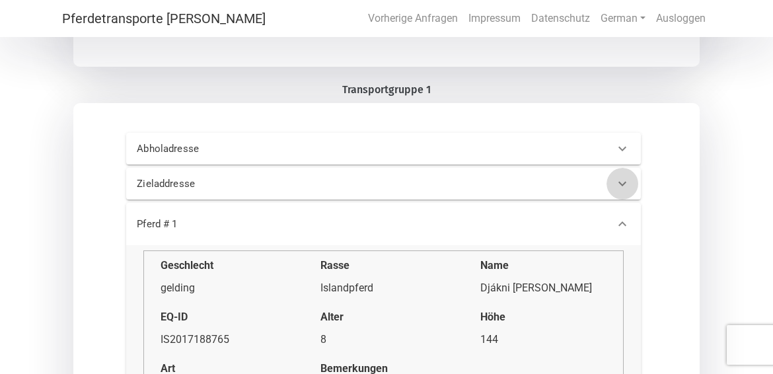
click at [624, 176] on icon at bounding box center [623, 184] width 16 height 16
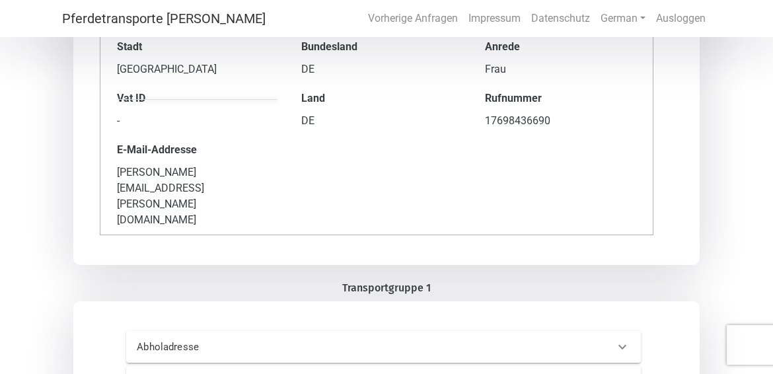
scroll to position [367, 0]
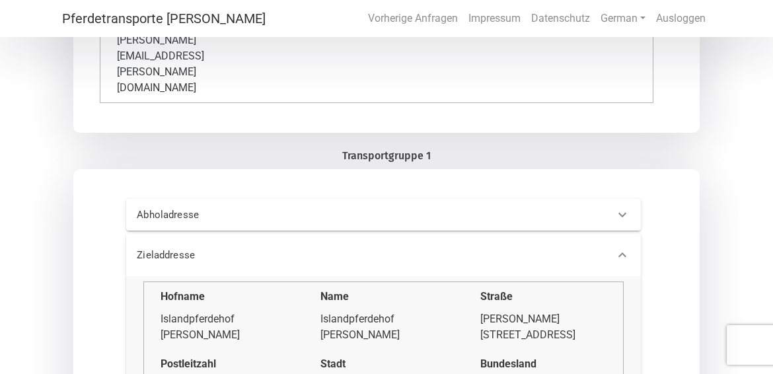
click at [624, 207] on icon at bounding box center [623, 215] width 16 height 16
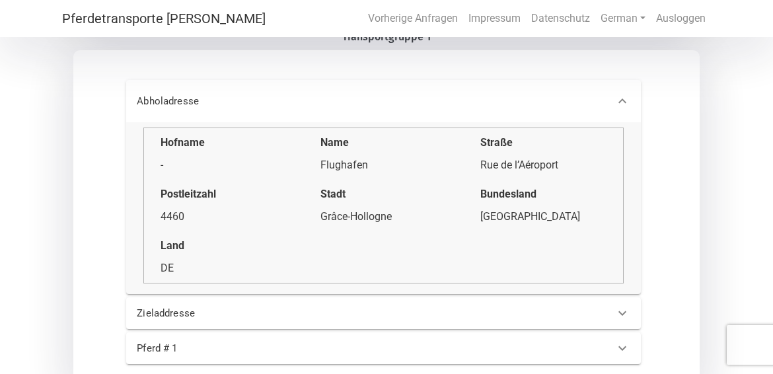
scroll to position [500, 0]
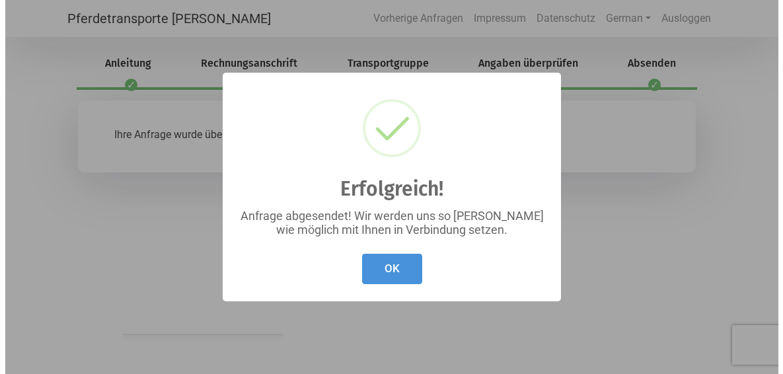
scroll to position [0, 0]
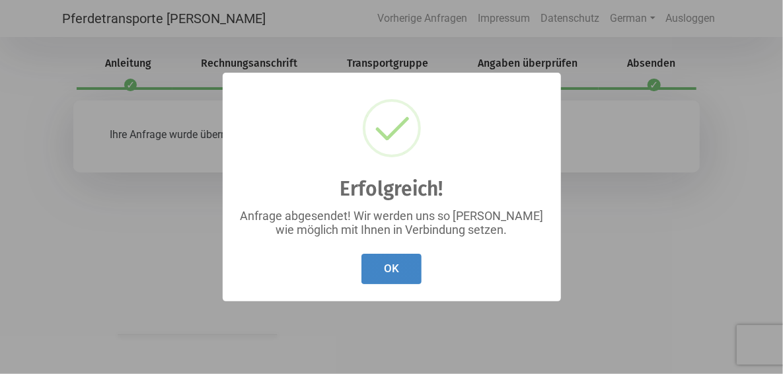
click at [390, 264] on button "OK" at bounding box center [391, 269] width 60 height 31
